Goal: Information Seeking & Learning: Learn about a topic

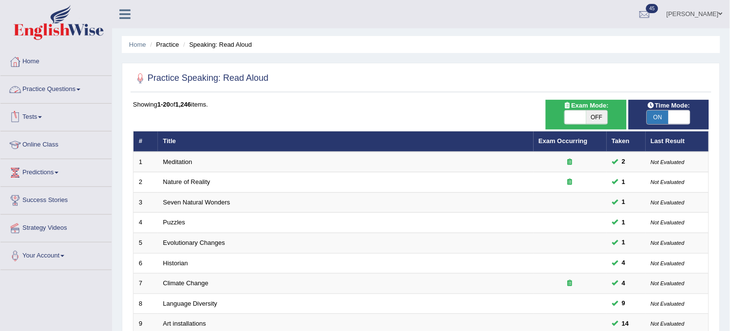
click at [52, 95] on link "Practice Questions" at bounding box center [55, 88] width 111 height 24
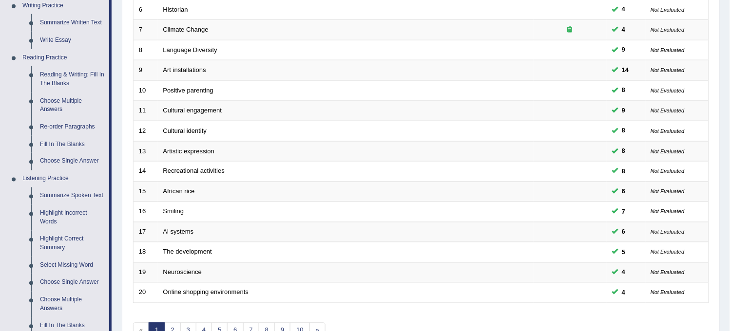
scroll to position [270, 0]
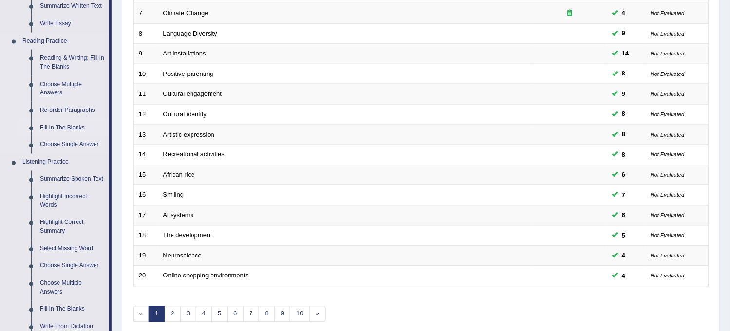
click at [71, 123] on link "Fill In The Blanks" at bounding box center [73, 128] width 74 height 18
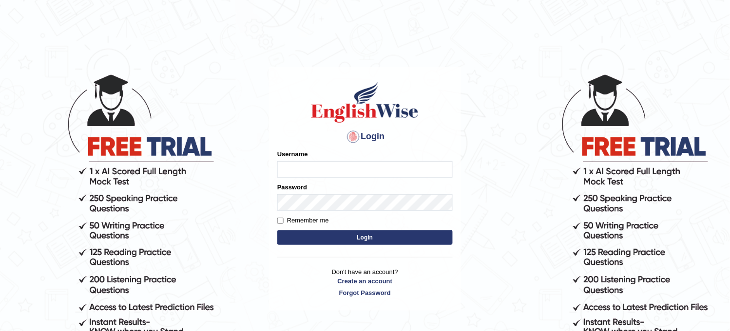
type input "obehi00"
click at [315, 244] on button "Login" at bounding box center [364, 237] width 175 height 15
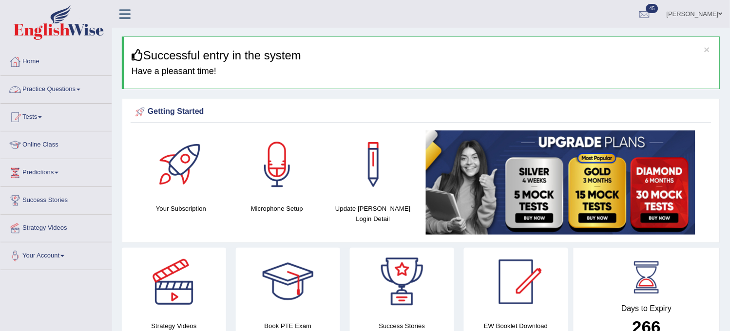
click at [88, 85] on link "Practice Questions" at bounding box center [55, 88] width 111 height 24
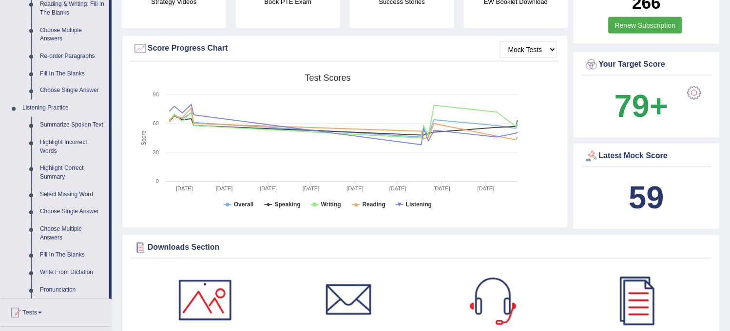
scroll to position [270, 0]
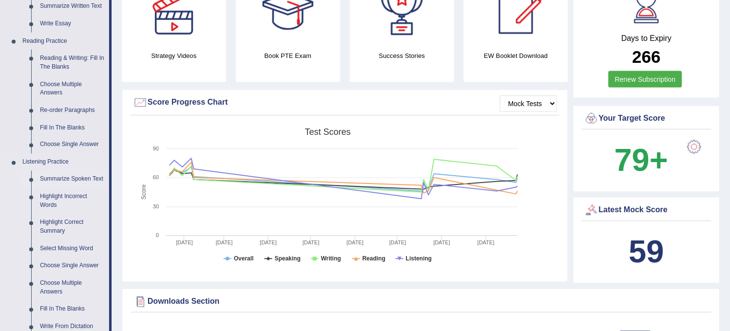
click at [85, 178] on link "Summarize Spoken Text" at bounding box center [73, 180] width 74 height 18
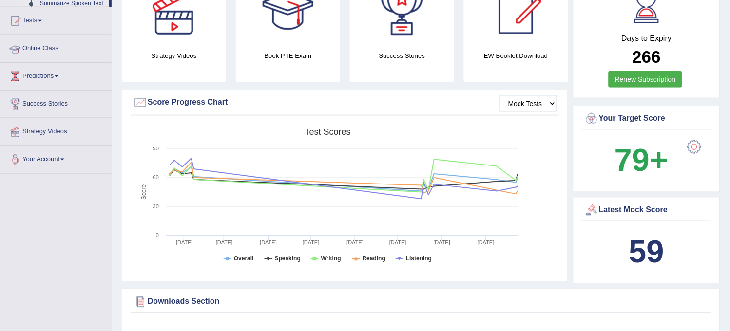
scroll to position [132, 0]
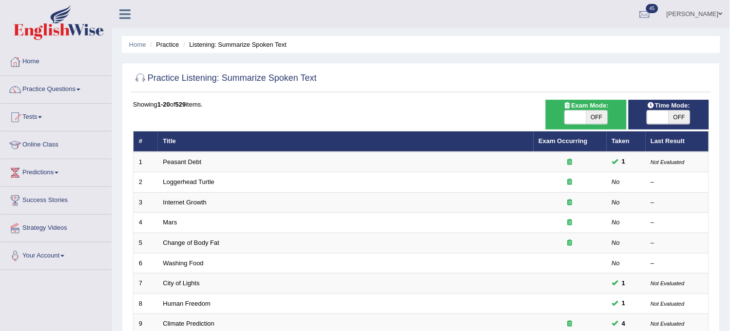
click at [595, 123] on span "OFF" at bounding box center [596, 118] width 21 height 14
checkbox input "true"
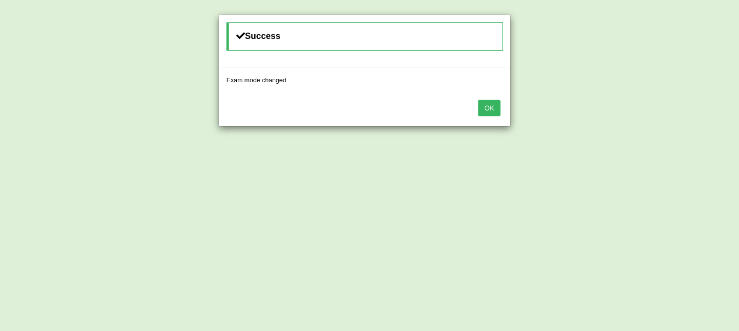
click at [481, 109] on button "OK" at bounding box center [489, 108] width 22 height 17
click at [488, 107] on button "OK" at bounding box center [489, 108] width 22 height 17
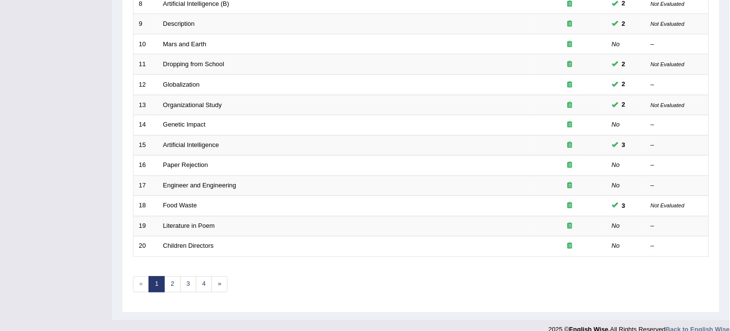
scroll to position [314, 0]
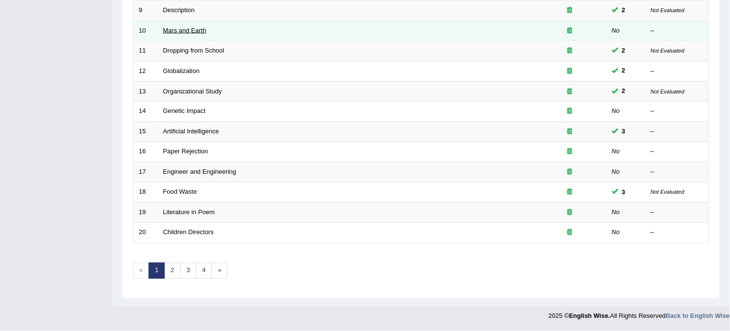
click at [195, 33] on link "Mars and Earth" at bounding box center [184, 30] width 43 height 7
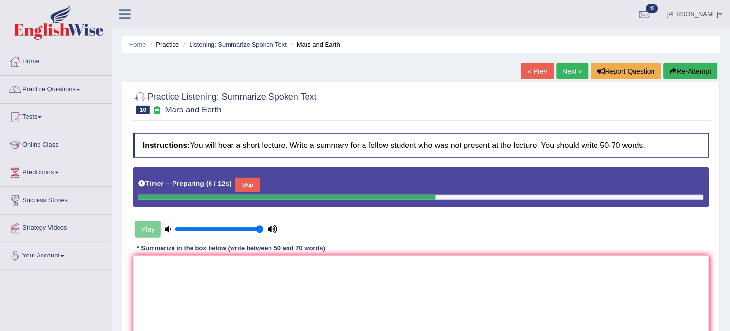
click at [260, 188] on button "Skip" at bounding box center [247, 185] width 24 height 15
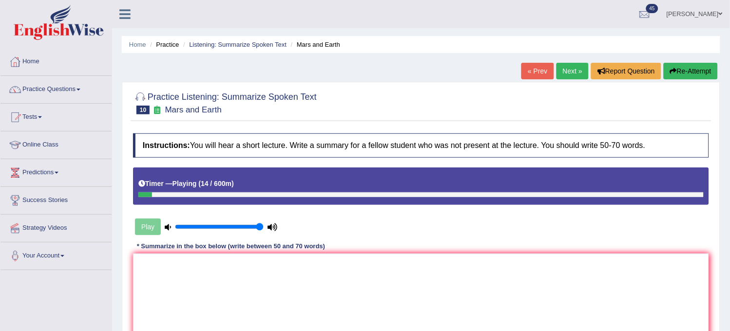
click at [698, 71] on button "Re-Attempt" at bounding box center [691, 71] width 54 height 17
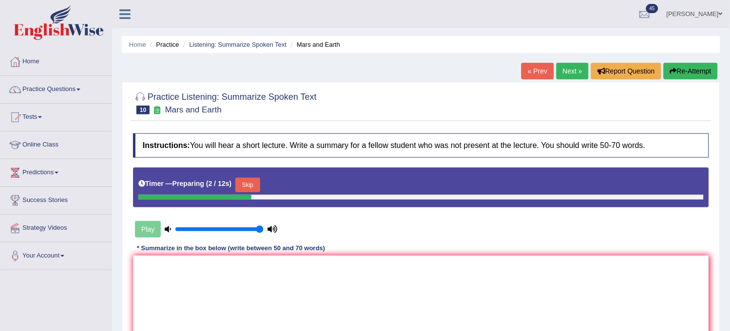
click at [257, 188] on button "Skip" at bounding box center [247, 185] width 24 height 15
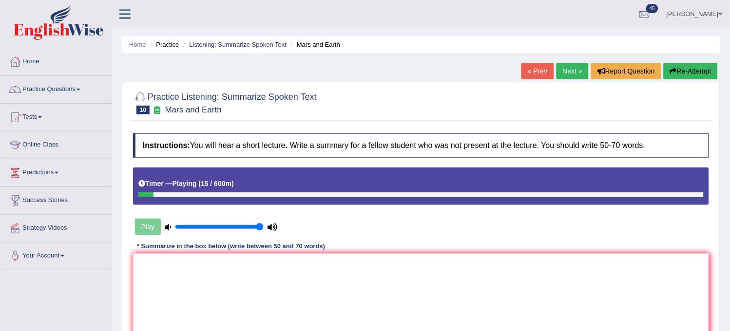
click at [695, 68] on button "Re-Attempt" at bounding box center [691, 71] width 54 height 17
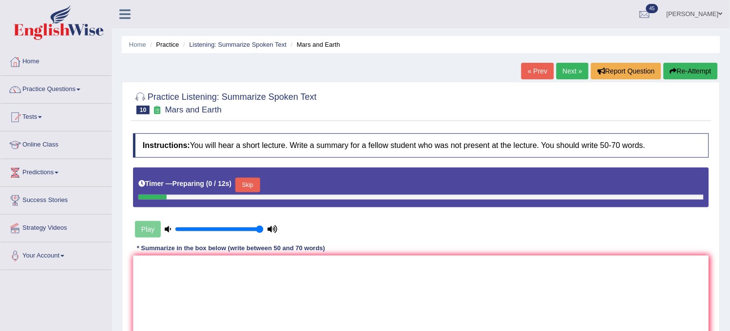
click at [254, 185] on button "Skip" at bounding box center [247, 185] width 24 height 15
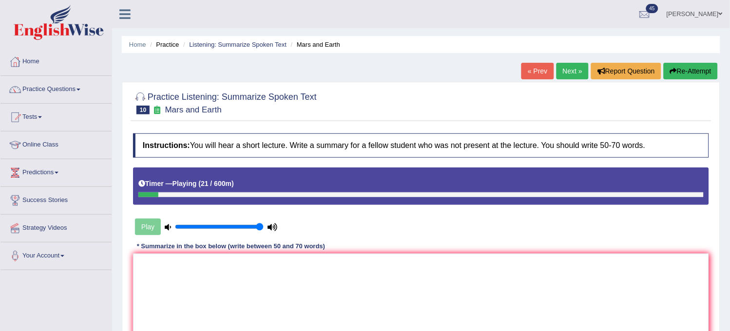
click at [692, 68] on button "Re-Attempt" at bounding box center [691, 71] width 54 height 17
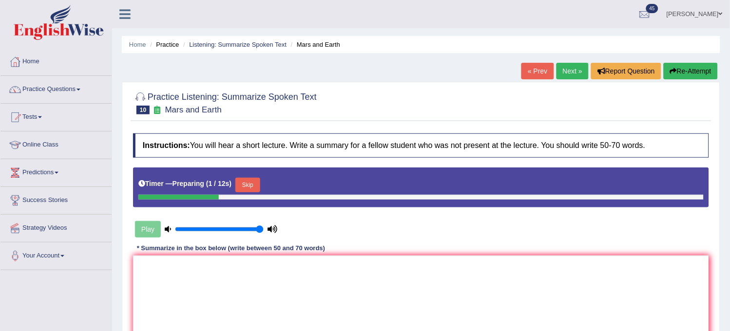
click at [254, 189] on button "Skip" at bounding box center [247, 185] width 24 height 15
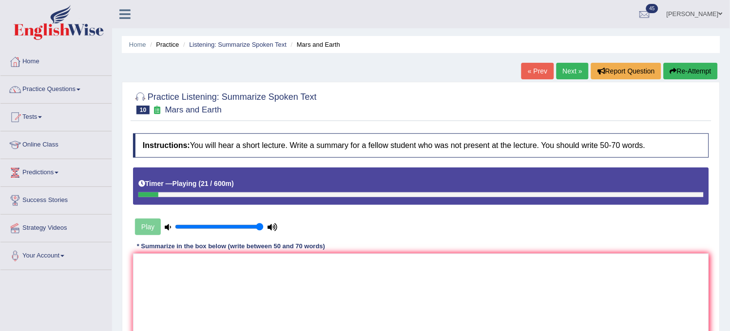
click at [670, 69] on icon "button" at bounding box center [673, 71] width 7 height 7
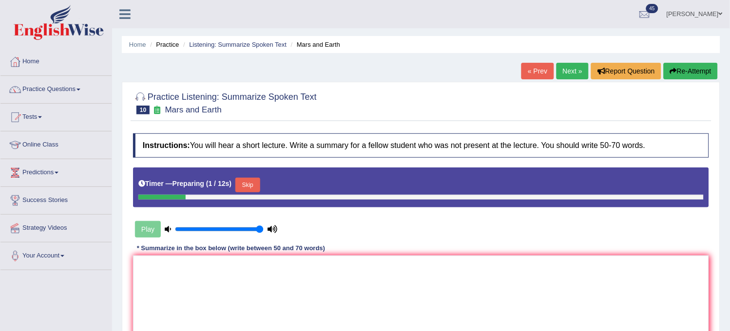
click at [244, 201] on div "Timer — Preparing ( 1 / 12s ) Skip" at bounding box center [421, 188] width 576 height 40
click at [251, 184] on button "Skip" at bounding box center [247, 185] width 24 height 15
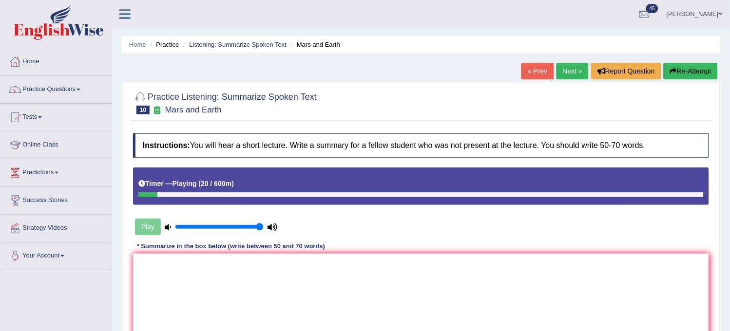
click at [703, 78] on button "Re-Attempt" at bounding box center [691, 71] width 54 height 17
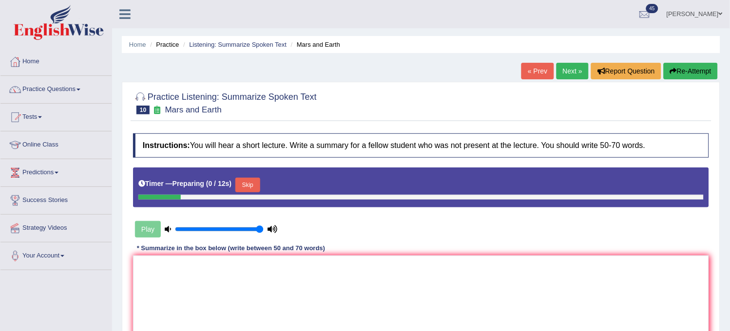
drag, startPoint x: 0, startPoint y: 0, endPoint x: 252, endPoint y: 181, distance: 310.4
click at [252, 181] on button "Skip" at bounding box center [247, 185] width 24 height 15
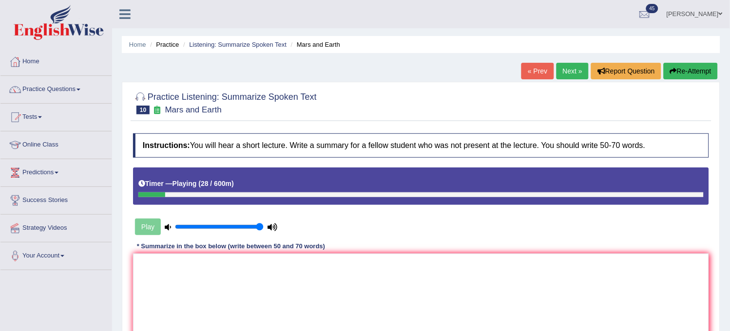
click at [685, 78] on button "Re-Attempt" at bounding box center [691, 71] width 54 height 17
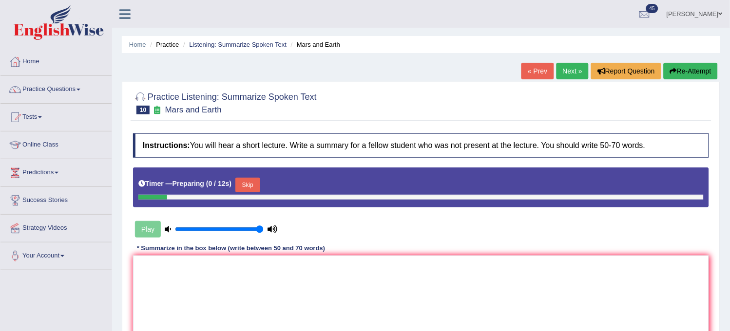
click at [246, 183] on button "Skip" at bounding box center [247, 185] width 24 height 15
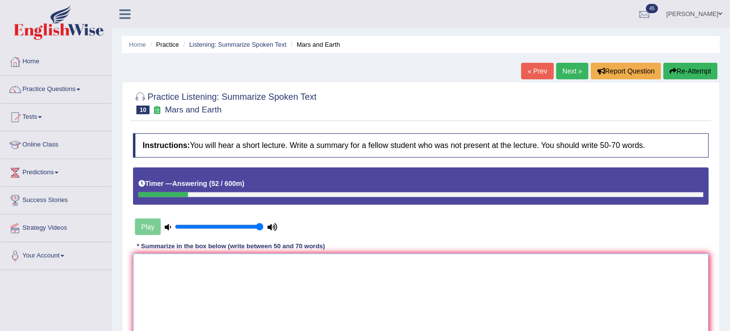
click at [244, 301] on textarea at bounding box center [421, 301] width 576 height 95
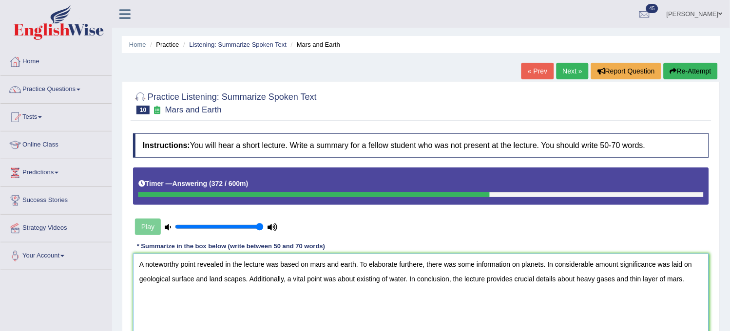
click at [658, 276] on textarea "A noteworthy point revealed in the lecture was based on mars and earth. To elab…" at bounding box center [421, 301] width 576 height 95
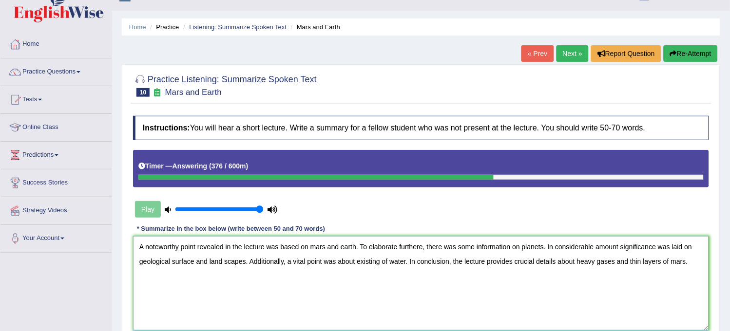
scroll to position [72, 0]
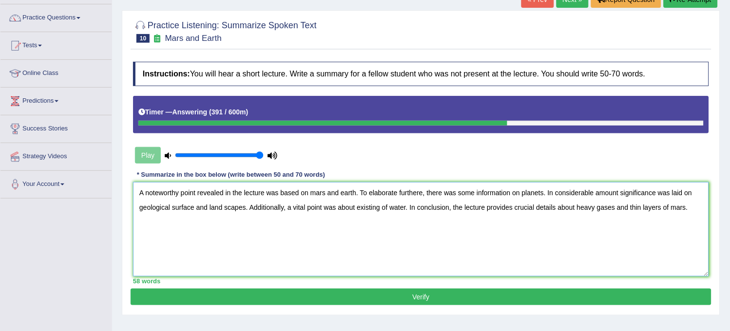
click at [227, 204] on textarea "A noteworthy point revealed in the lecture was based on mars and earth. To elab…" at bounding box center [421, 229] width 576 height 95
click at [244, 205] on textarea "A noteworthy point revealed in the lecture was based on mars and earth. To elab…" at bounding box center [421, 229] width 576 height 95
click at [422, 193] on textarea "A noteworthy point revealed in the lecture was based on mars and earth. To elab…" at bounding box center [421, 229] width 576 height 95
click at [401, 206] on textarea "A noteworthy point revealed in the lecture was based on mars and earth. To elab…" at bounding box center [421, 229] width 576 height 95
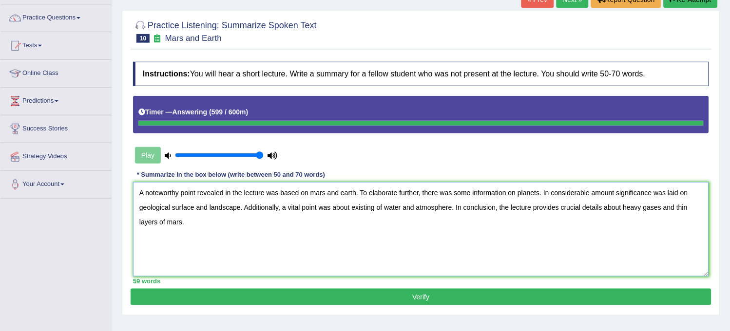
type textarea "A noteworthy point revealed in the lecture was based on mars and earth. To elab…"
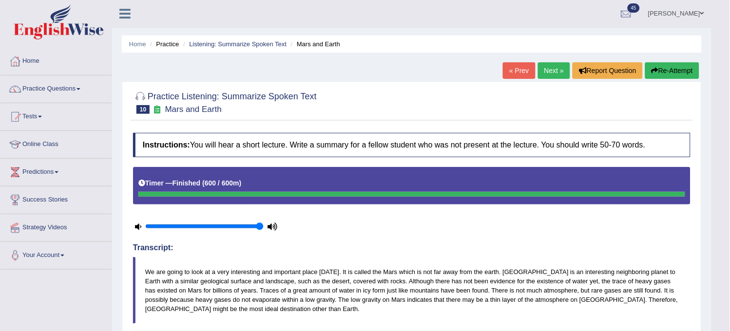
scroll to position [0, 0]
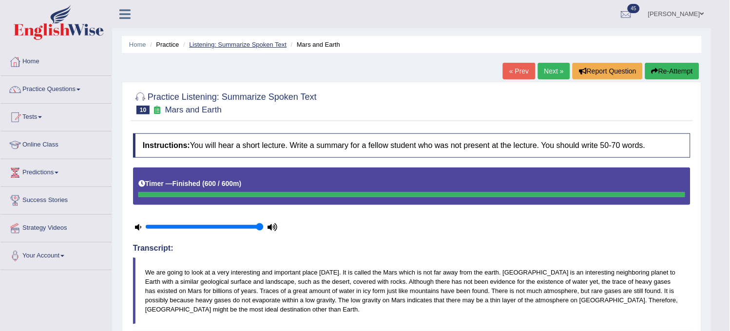
click at [241, 46] on link "Listening: Summarize Spoken Text" at bounding box center [237, 44] width 97 height 7
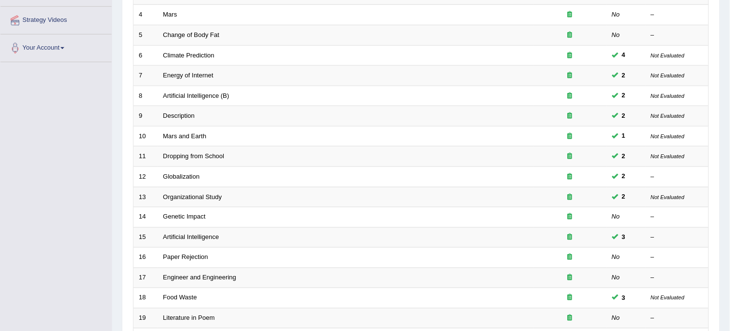
scroll to position [206, 0]
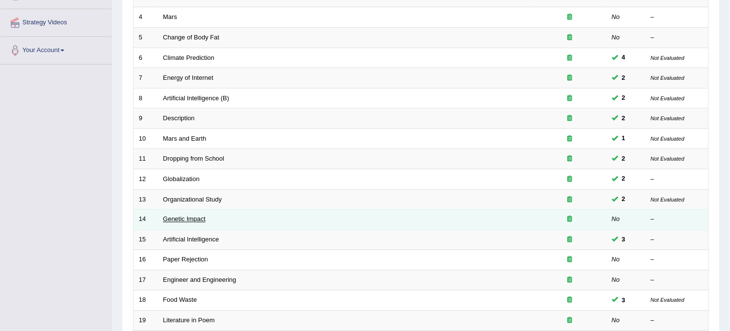
click at [188, 218] on link "Genetic Impact" at bounding box center [184, 219] width 42 height 7
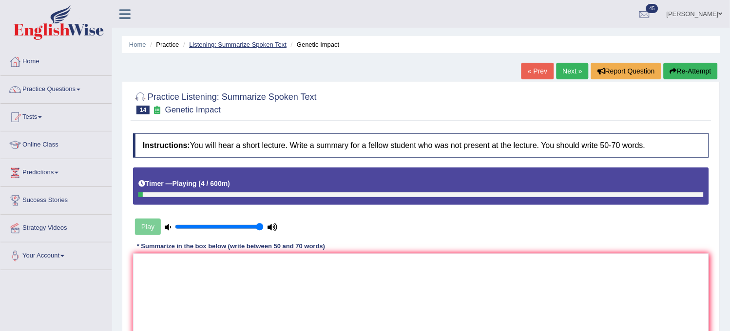
click at [254, 46] on link "Listening: Summarize Spoken Text" at bounding box center [237, 44] width 97 height 7
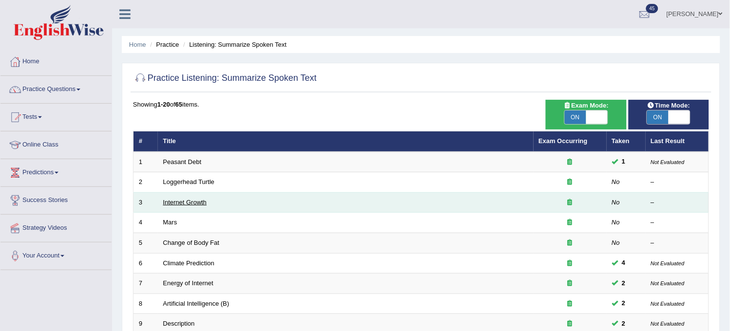
click at [192, 201] on link "Internet Growth" at bounding box center [185, 202] width 44 height 7
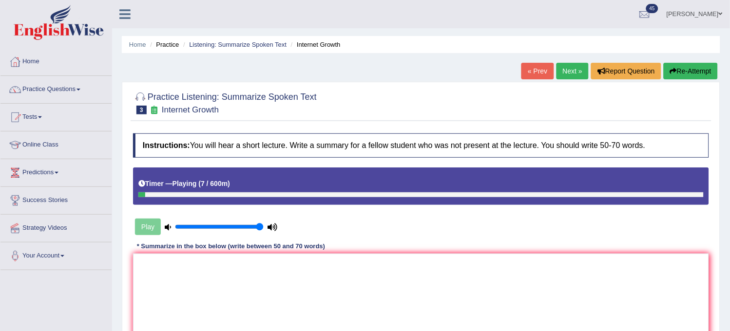
click at [680, 71] on button "Re-Attempt" at bounding box center [691, 71] width 54 height 17
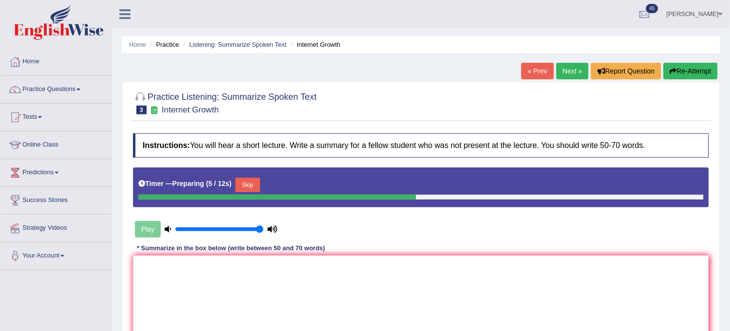
click at [255, 191] on button "Skip" at bounding box center [247, 185] width 24 height 15
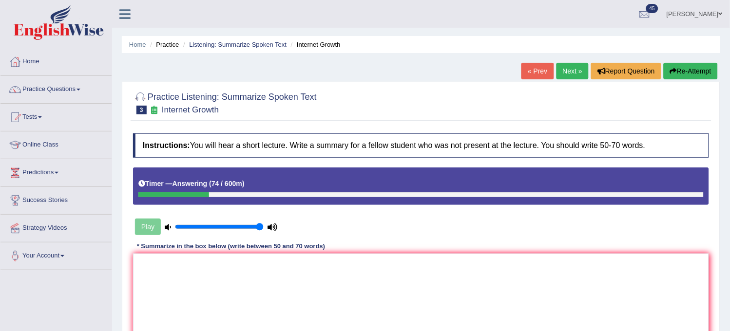
click at [673, 69] on icon "button" at bounding box center [673, 71] width 7 height 7
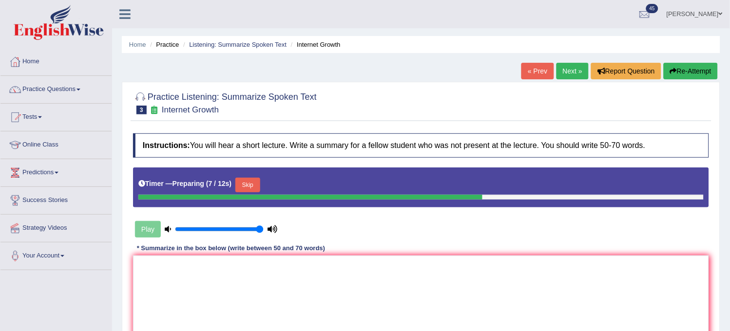
click at [244, 189] on button "Skip" at bounding box center [247, 185] width 24 height 15
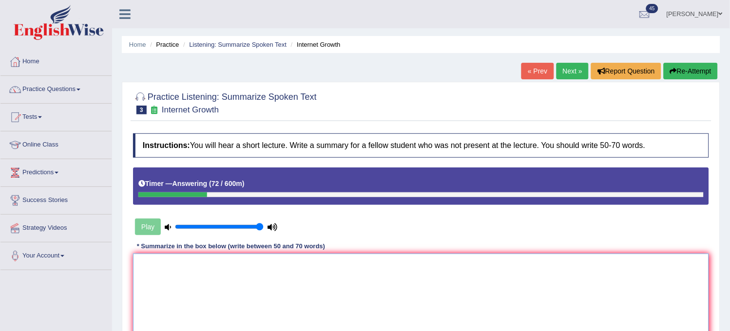
click at [264, 288] on textarea at bounding box center [421, 301] width 576 height 95
type textarea "A boteworthy point revealed in the lecture was"
click at [259, 45] on link "Listening: Summarize Spoken Text" at bounding box center [237, 44] width 97 height 7
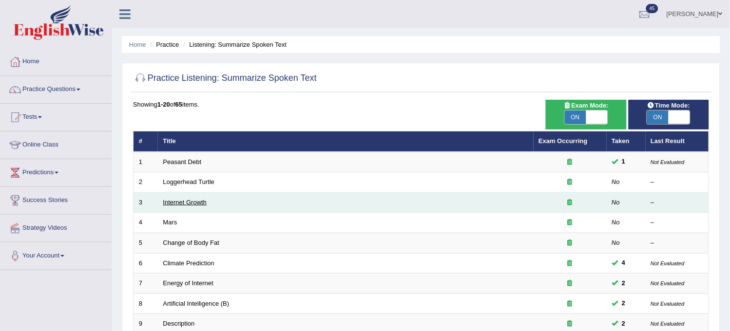
click at [186, 201] on link "Internet Growth" at bounding box center [185, 202] width 44 height 7
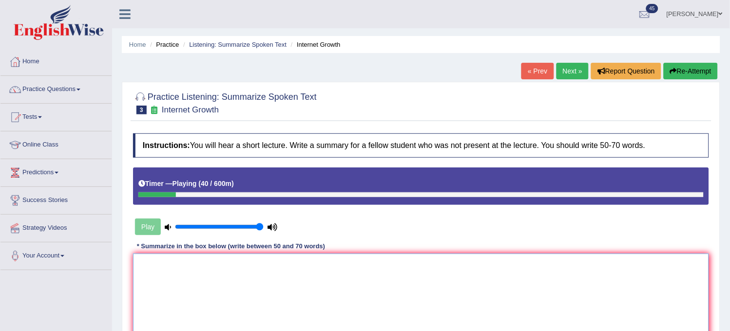
click at [204, 266] on textarea at bounding box center [421, 301] width 576 height 95
click at [205, 268] on textarea at bounding box center [421, 301] width 576 height 95
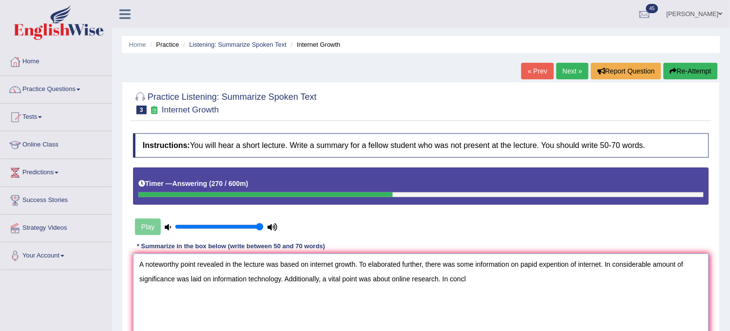
click at [526, 261] on textarea "A noteworthy point revealed in the lecture was based on internet growth. To ela…" at bounding box center [421, 301] width 576 height 95
click at [506, 276] on textarea "A noteworthy point revealed in the lecture was based on internet growth. To ela…" at bounding box center [421, 301] width 576 height 95
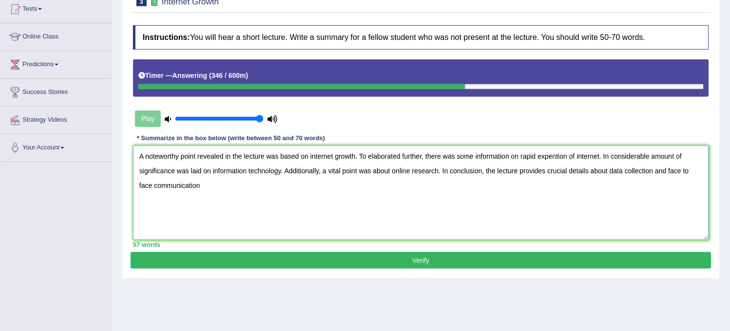
scroll to position [54, 0]
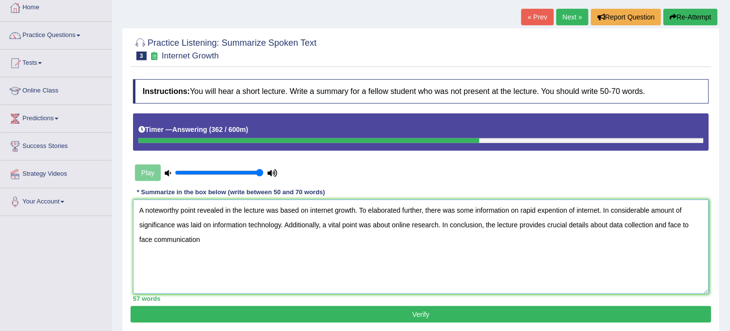
click at [666, 226] on textarea "A noteworthy point revealed in the lecture was based on internet growth. To ela…" at bounding box center [421, 247] width 576 height 95
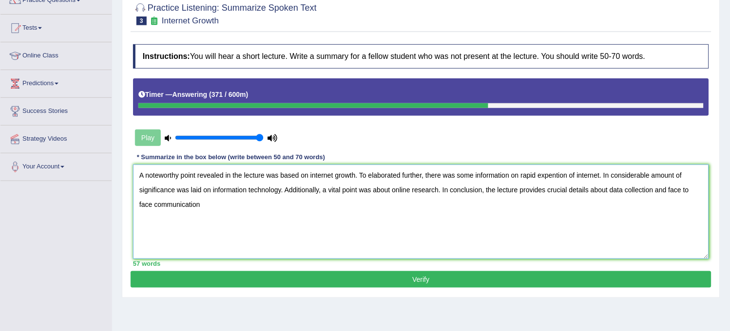
scroll to position [108, 0]
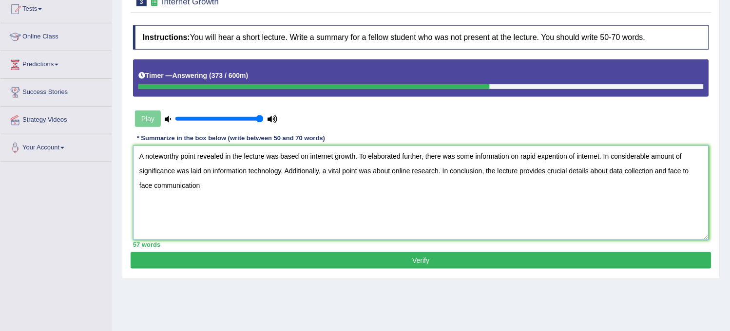
click at [600, 162] on textarea "A noteworthy point revealed in the lecture was based on internet growth. To ela…" at bounding box center [421, 193] width 576 height 95
click at [601, 156] on textarea "A noteworthy point revealed in the lecture was based on internet growth. To ela…" at bounding box center [421, 193] width 576 height 95
click at [638, 151] on textarea "A noteworthy point revealed in the lecture was based on internet growth. To ela…" at bounding box center [421, 193] width 576 height 95
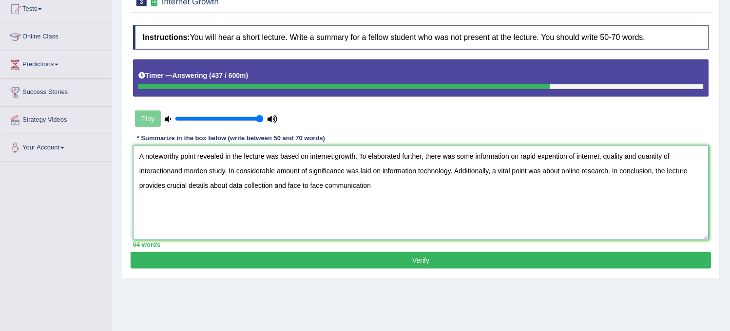
click at [172, 167] on textarea "A noteworthy point revealed in the lecture was based on internet growth. To ela…" at bounding box center [421, 193] width 576 height 95
click at [551, 157] on textarea "A noteworthy point revealed in the lecture was based on internet growth. To ela…" at bounding box center [421, 193] width 576 height 95
click at [172, 166] on textarea "A noteworthy point revealed in the lecture was based on internet growth. To ela…" at bounding box center [421, 193] width 576 height 95
click at [167, 168] on textarea "A noteworthy point revealed in the lecture was based on internet growth. To ela…" at bounding box center [421, 193] width 576 height 95
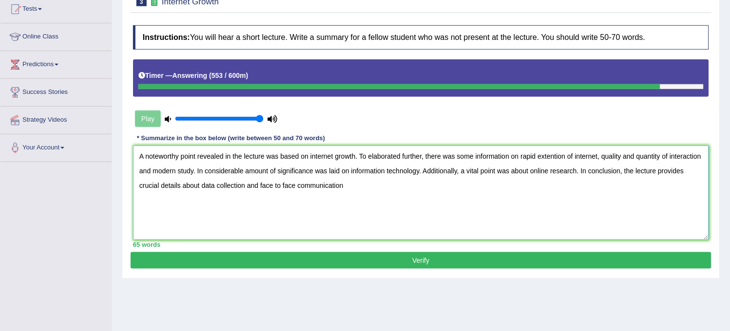
click at [202, 168] on textarea "A noteworthy point revealed in the lecture was based on internet growth. To ela…" at bounding box center [421, 193] width 576 height 95
click at [421, 171] on textarea "A noteworthy point revealed in the lecture was based on internet growth. To ela…" at bounding box center [421, 193] width 576 height 95
click at [370, 179] on textarea "A noteworthy point revealed in the lecture was based on internet growth. To ela…" at bounding box center [421, 193] width 576 height 95
type textarea "A noteworthy point revealed in the lecture was based on internet growth. To ela…"
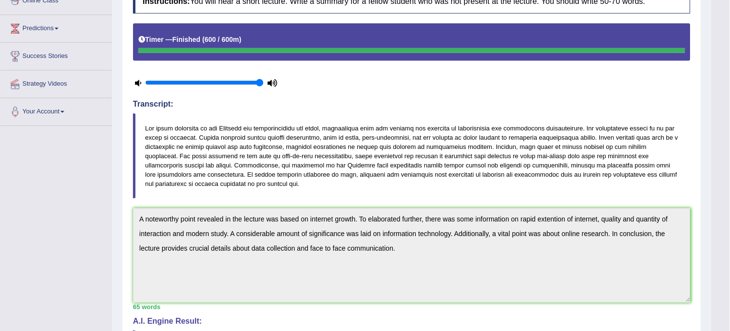
scroll to position [162, 0]
